Goal: Task Accomplishment & Management: Use online tool/utility

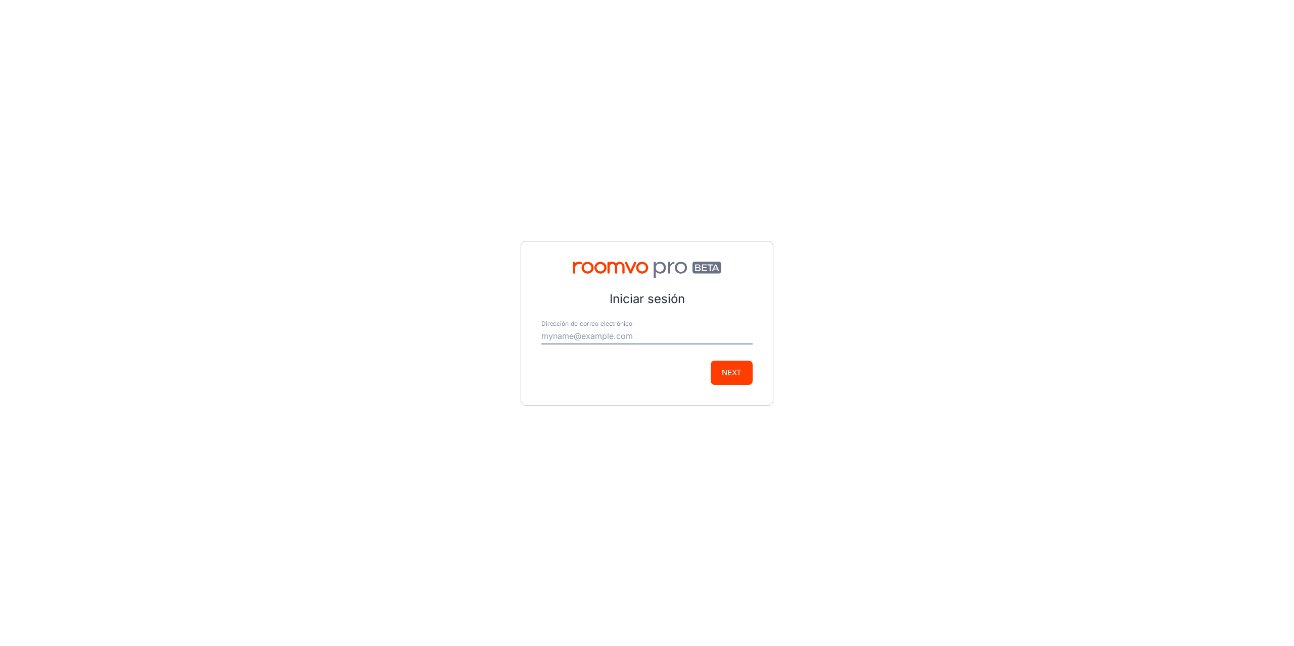
click at [603, 330] on input "Dirección de correo electrónico" at bounding box center [646, 337] width 211 height 16
type input "[EMAIL_ADDRESS][DOMAIN_NAME]"
click at [749, 379] on button "Next" at bounding box center [732, 373] width 42 height 24
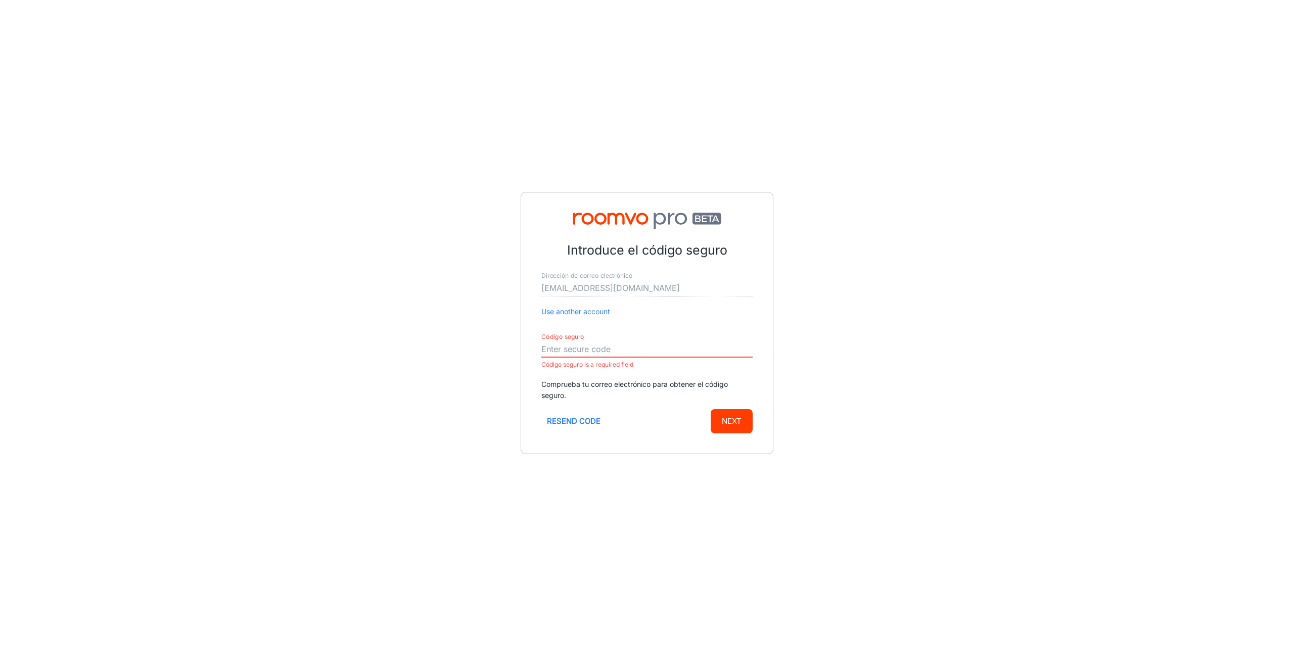
click at [582, 348] on input "Código seguro" at bounding box center [646, 350] width 211 height 16
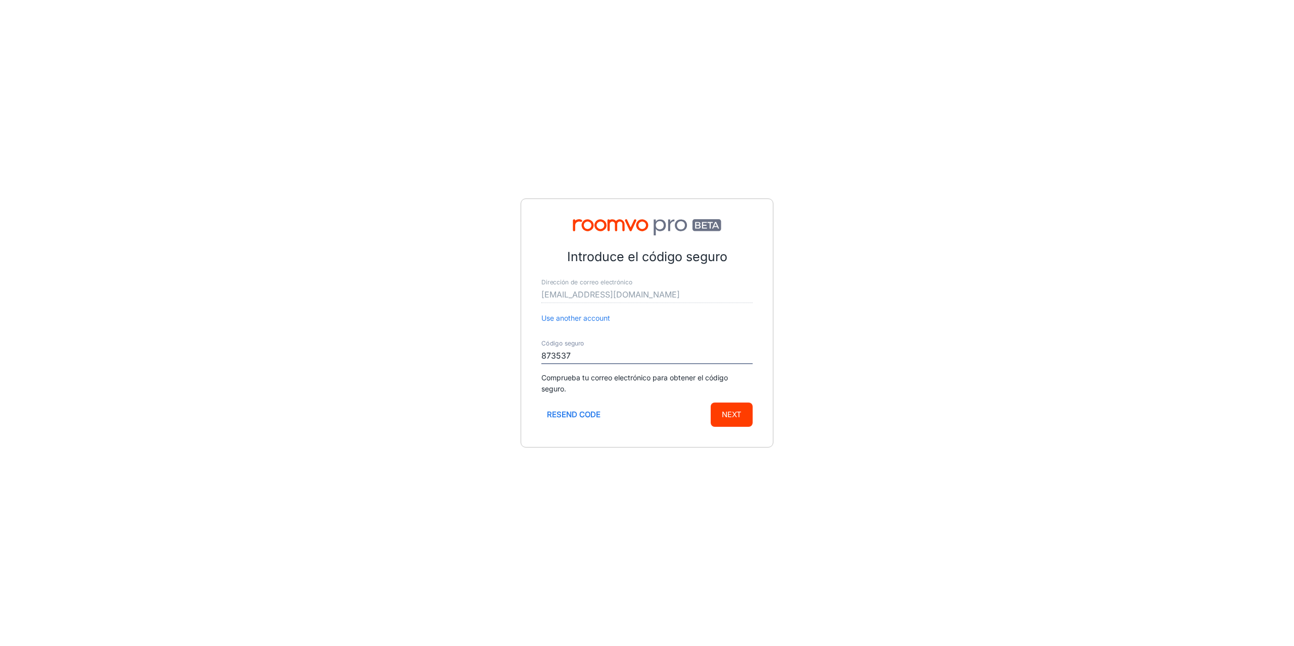
type input "873537"
click at [711, 403] on button "Next" at bounding box center [732, 415] width 42 height 24
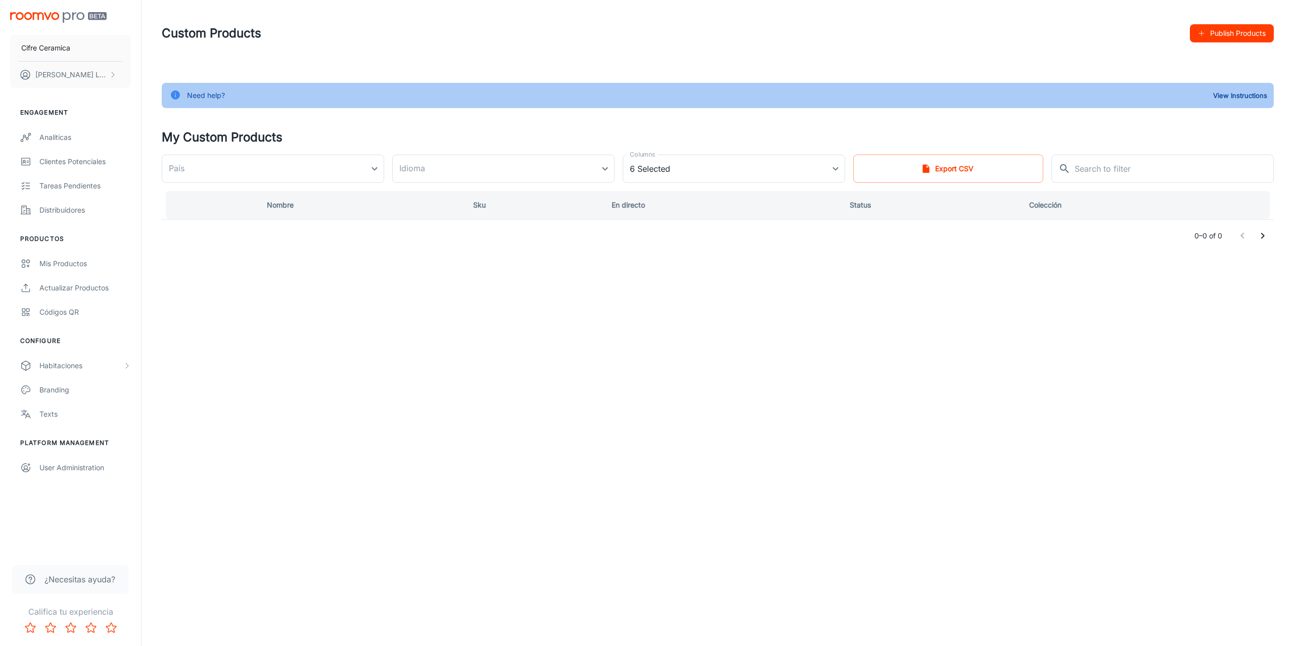
type input "[GEOGRAPHIC_DATA]"
type input "de-de"
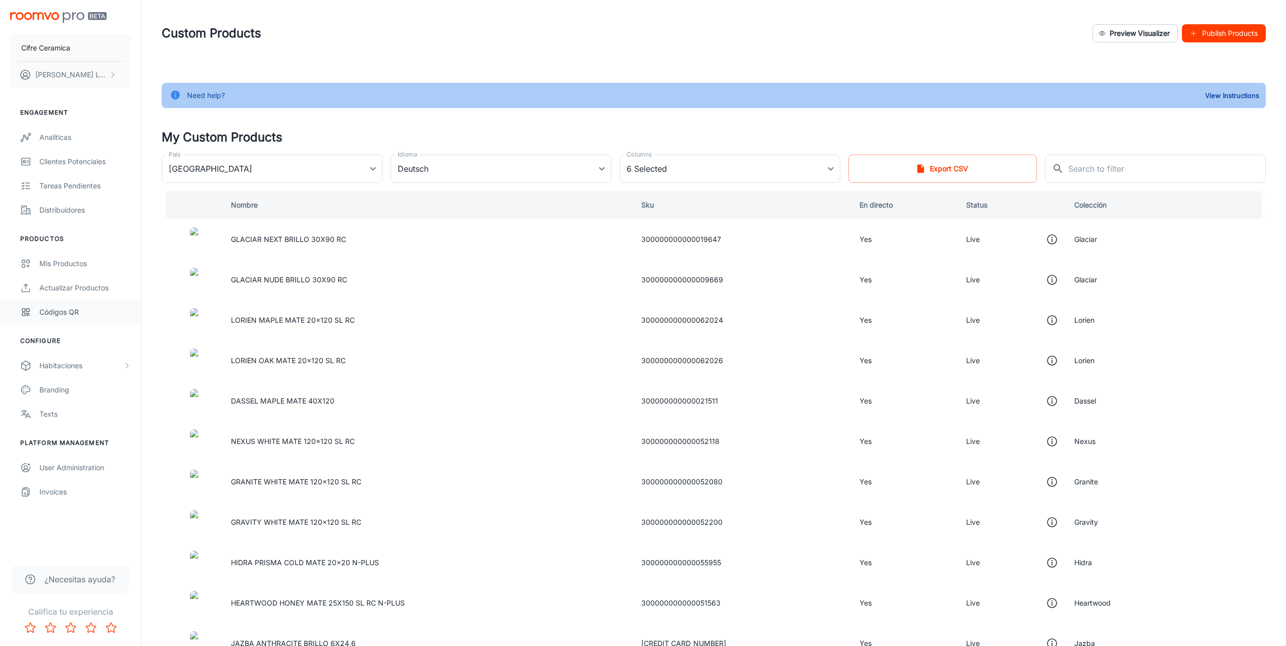
click at [74, 302] on link "Códigos QR" at bounding box center [70, 312] width 141 height 24
